Goal: Task Accomplishment & Management: Manage account settings

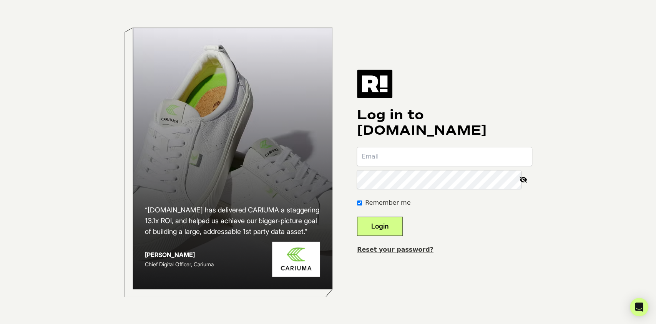
type input "[EMAIL_ADDRESS][DOMAIN_NAME]"
click at [393, 222] on button "Login" at bounding box center [380, 225] width 46 height 19
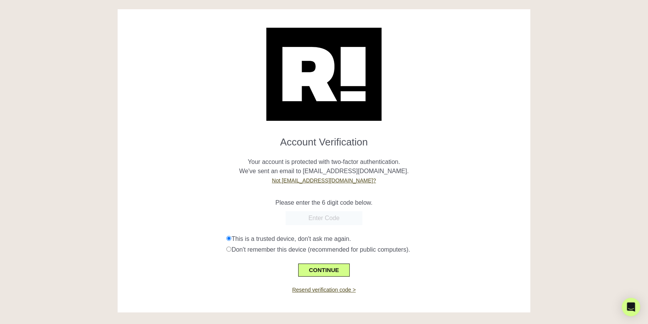
click at [332, 222] on input "text" at bounding box center [324, 218] width 77 height 14
paste input "833427"
type input "833427"
click at [259, 292] on div "Resend verification code >" at bounding box center [323, 284] width 401 height 17
click at [320, 272] on button "CONTINUE" at bounding box center [323, 269] width 51 height 13
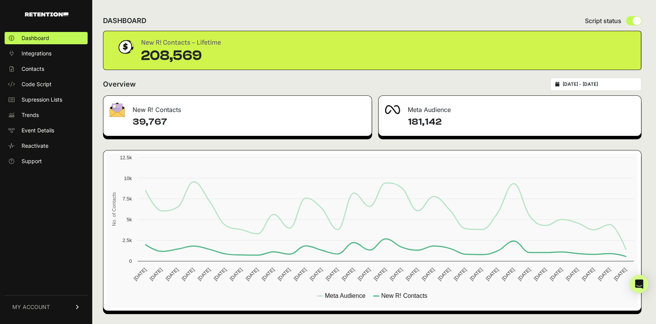
click at [38, 310] on span "MY ACCOUNT" at bounding box center [31, 307] width 38 height 8
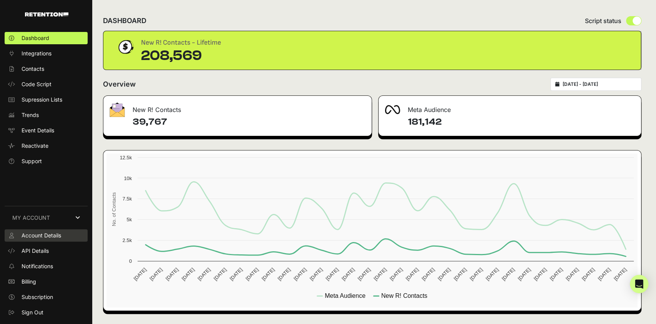
click at [51, 231] on link "Account Details" at bounding box center [46, 235] width 83 height 12
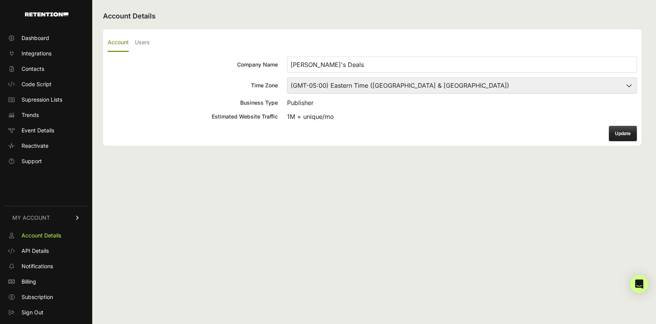
click at [36, 289] on ul "Account Details API Details Notifications Billing Subscription Sign Out" at bounding box center [46, 273] width 83 height 89
click at [31, 282] on span "Billing" at bounding box center [29, 281] width 15 height 8
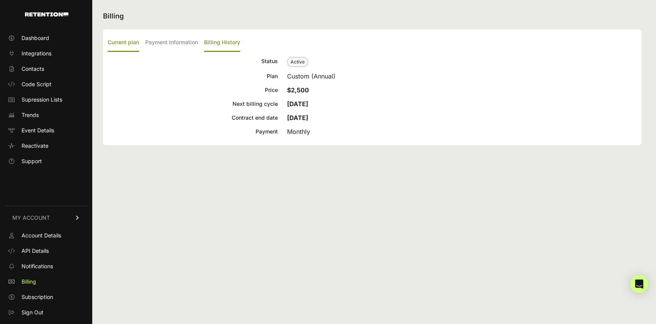
click at [226, 48] on label "Billing History" at bounding box center [222, 43] width 36 height 18
click at [0, 0] on input "Billing History" at bounding box center [0, 0] width 0 height 0
